Goal: Task Accomplishment & Management: Complete application form

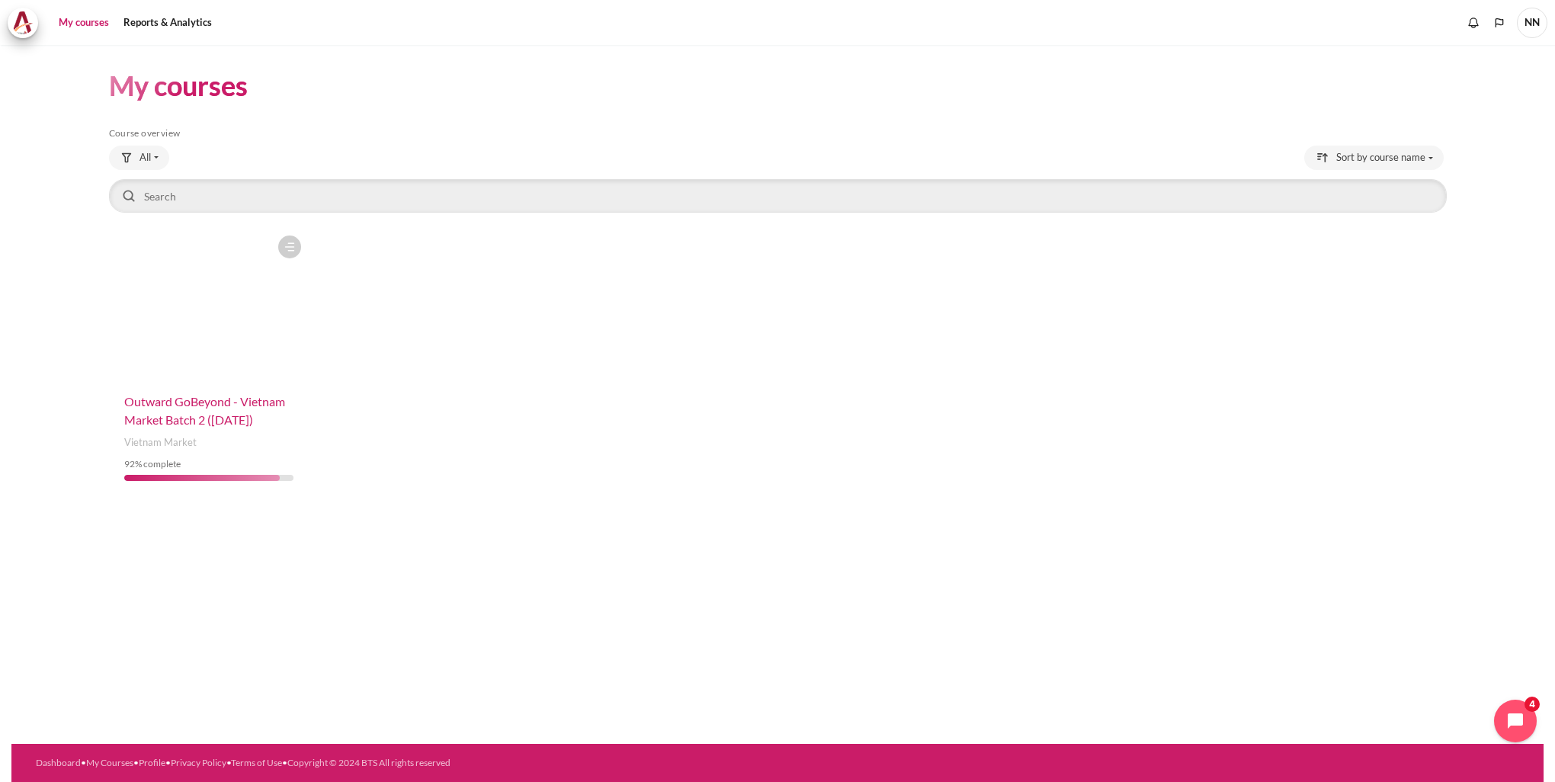
click at [205, 404] on span "Outward GoBeyond - Vietnam Market Batch 2 ([DATE])" at bounding box center [204, 410] width 161 height 33
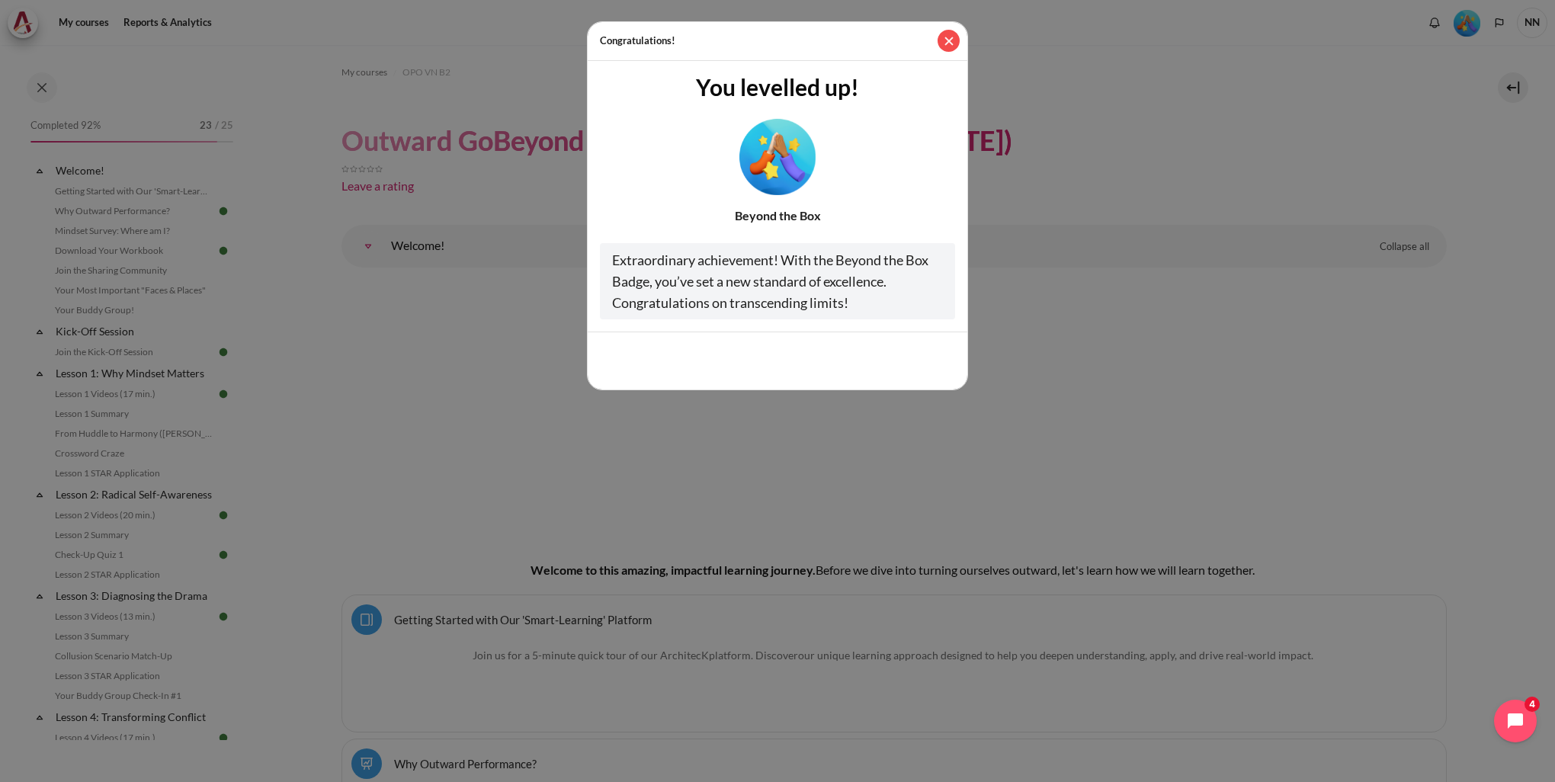
click at [952, 38] on button "Close" at bounding box center [949, 41] width 22 height 22
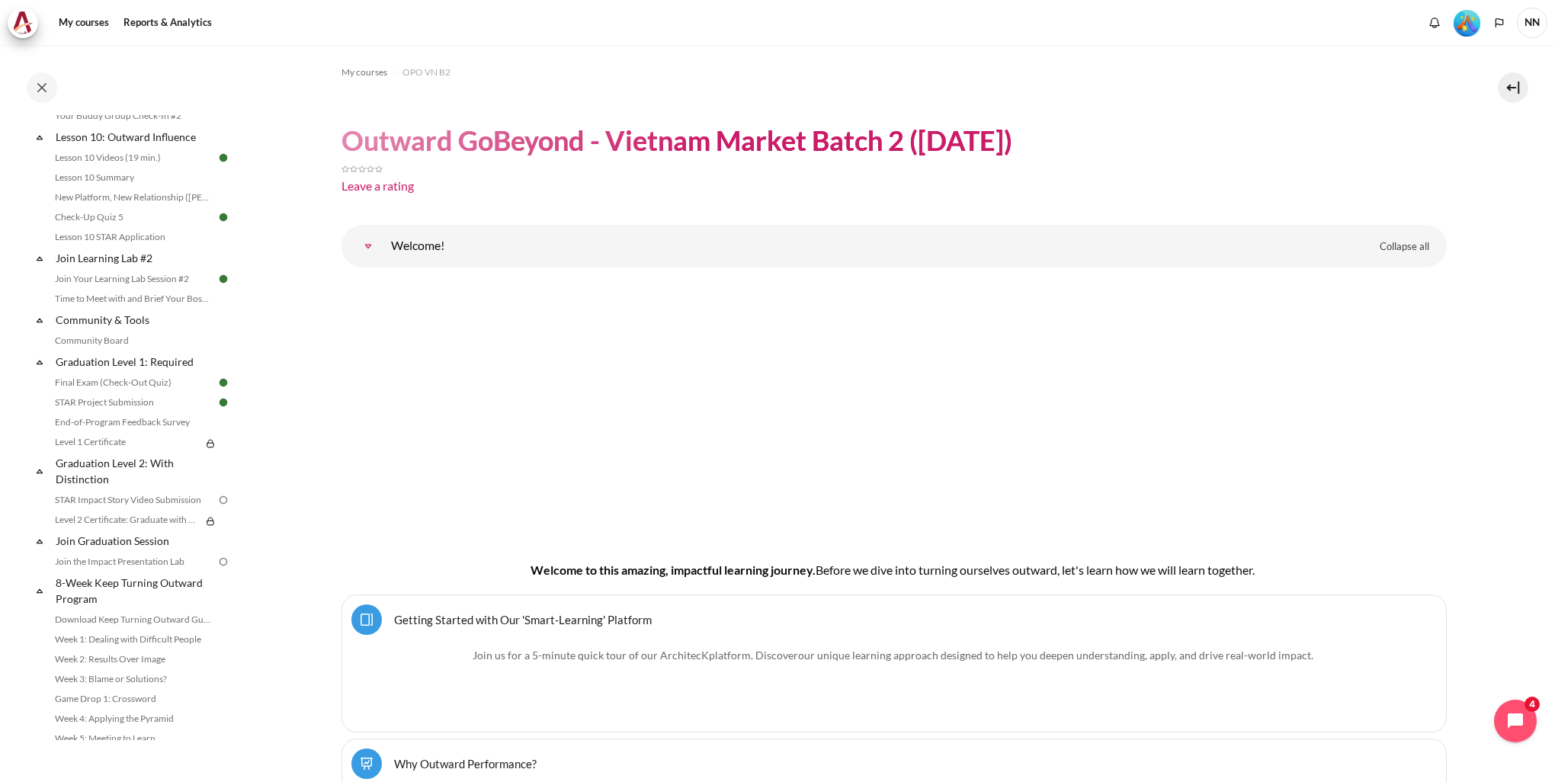
scroll to position [1545, 0]
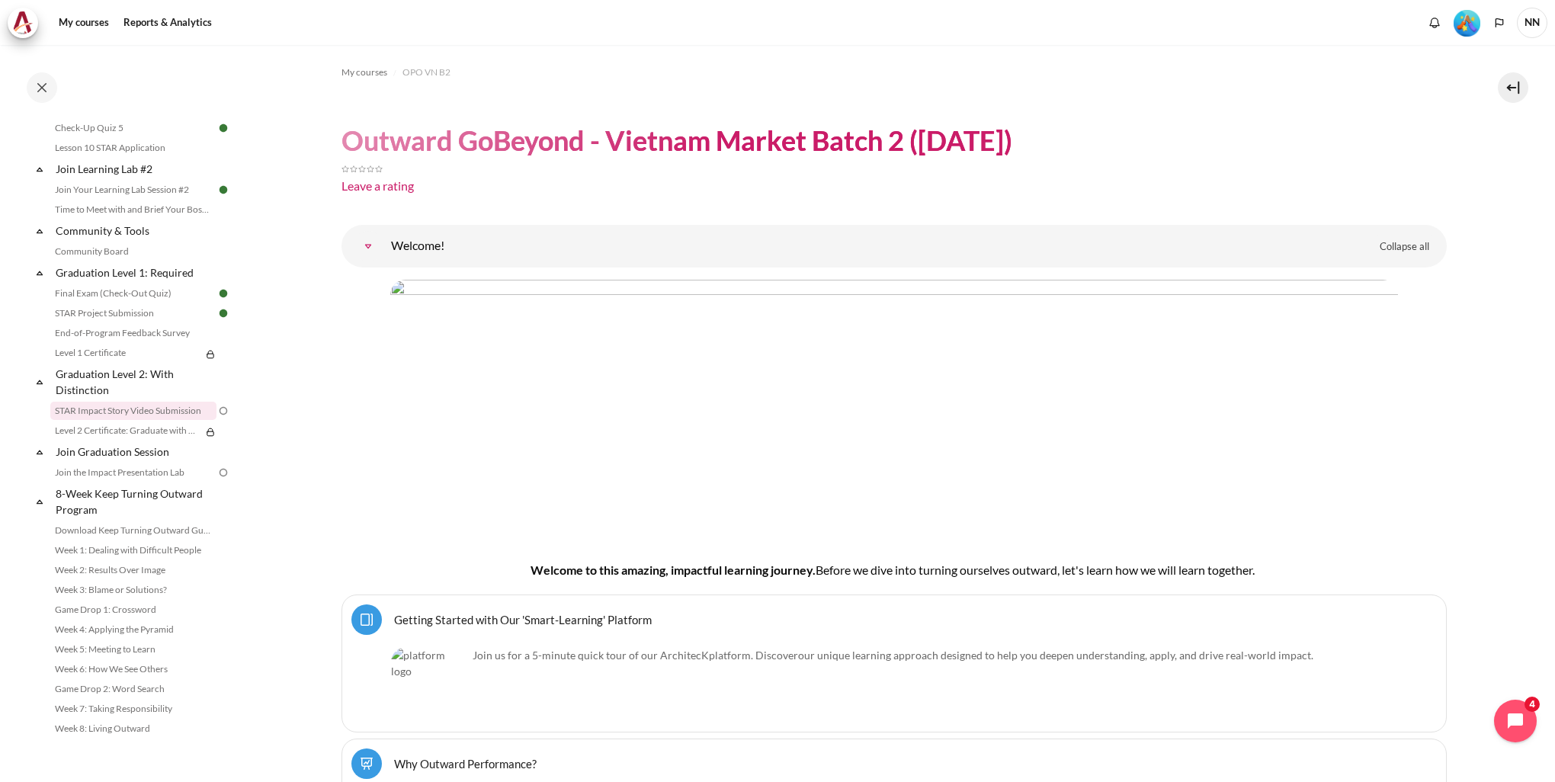
click at [131, 411] on link "STAR Impact Story Video Submission" at bounding box center [133, 411] width 166 height 18
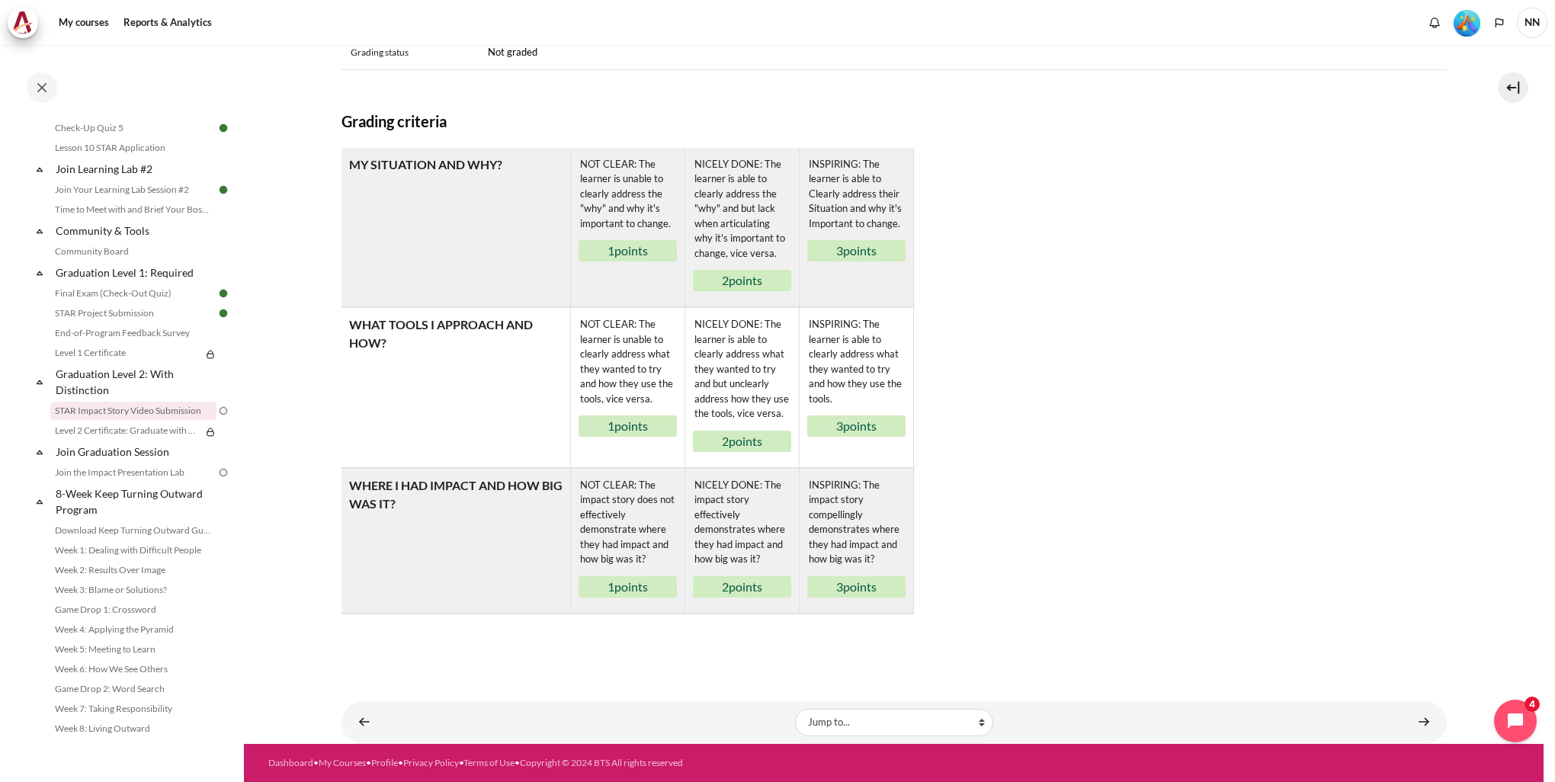
scroll to position [418, 0]
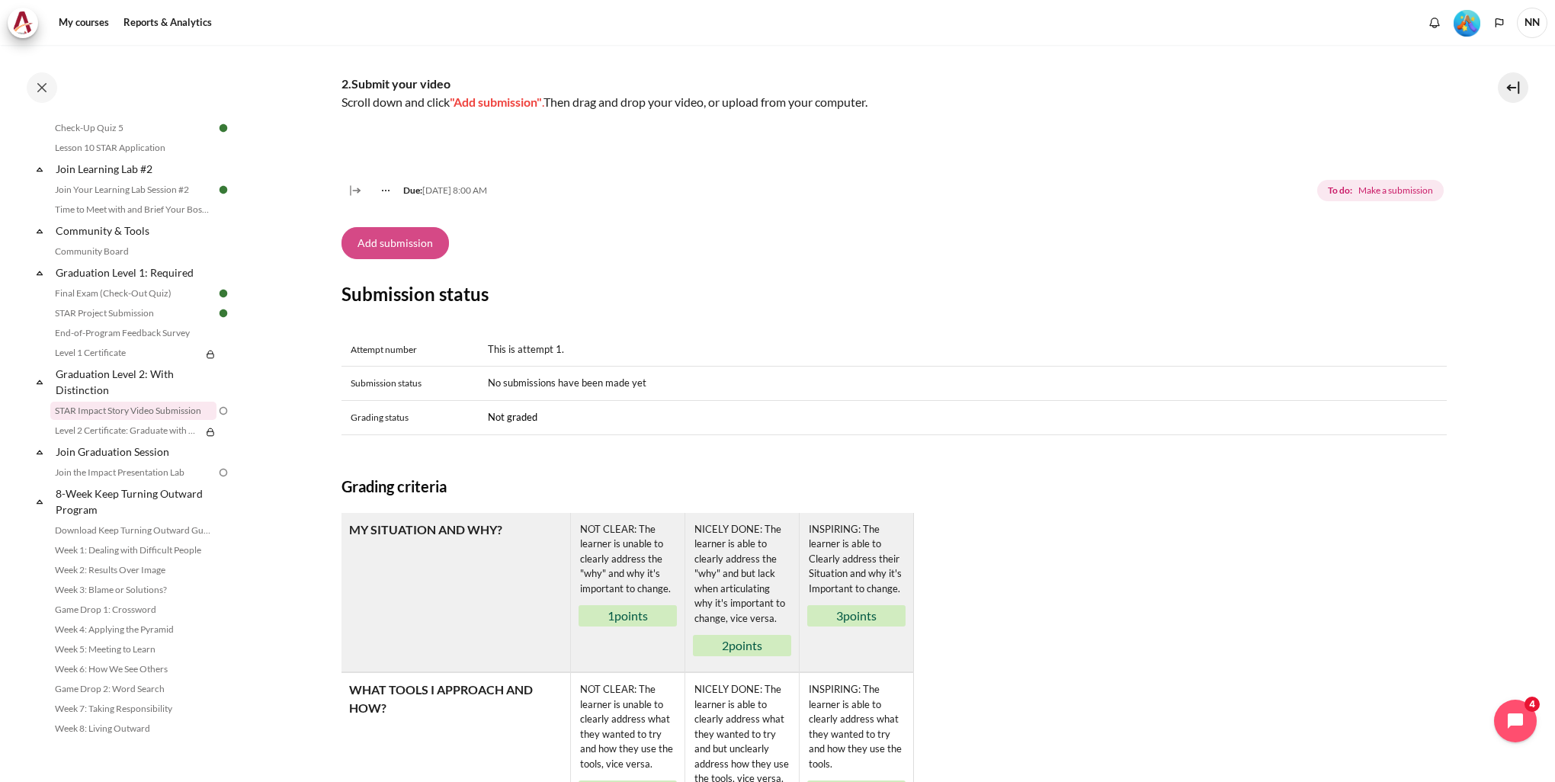
click at [419, 259] on button "Add submission" at bounding box center [396, 243] width 108 height 32
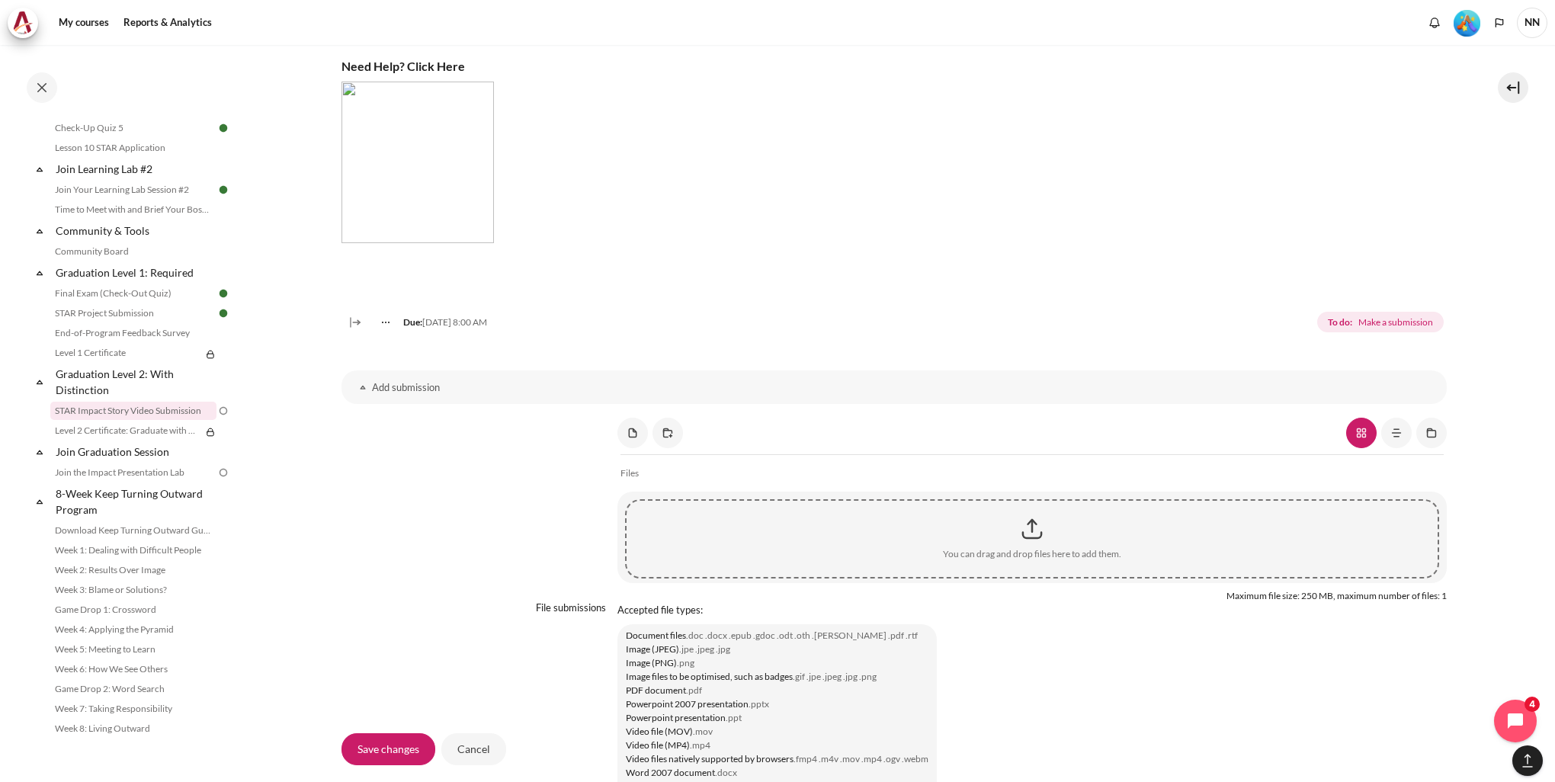
scroll to position [991, 0]
